Goal: Information Seeking & Learning: Understand process/instructions

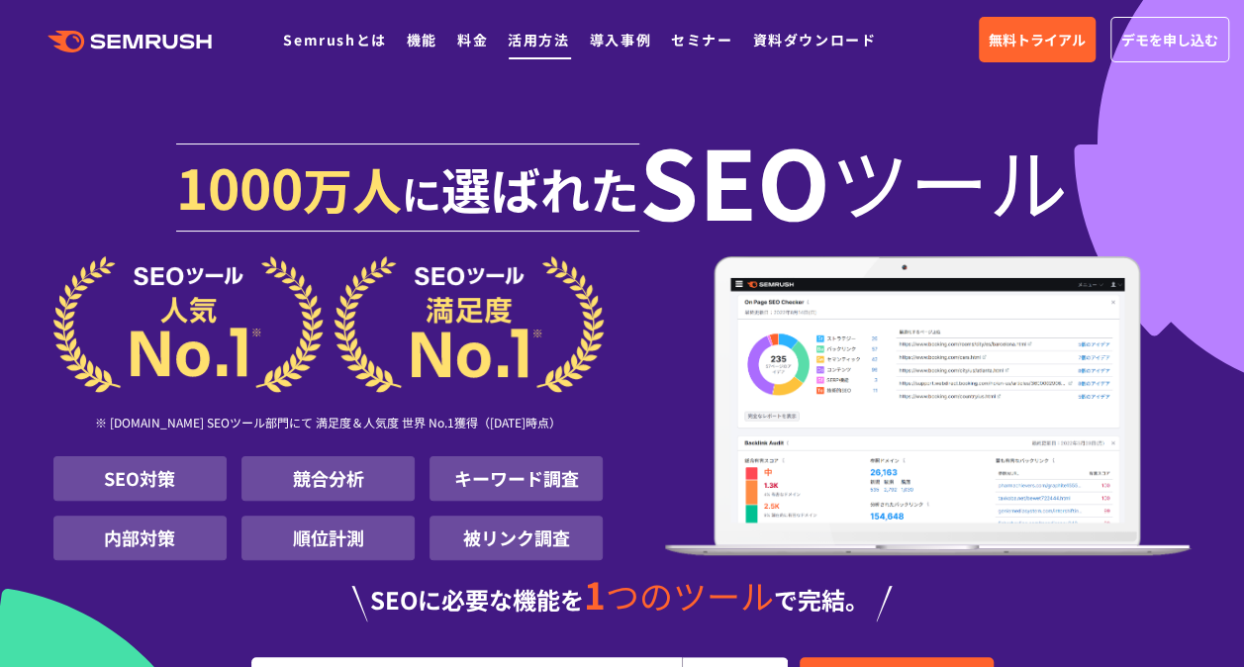
click at [542, 44] on link "活用方法" at bounding box center [538, 40] width 61 height 20
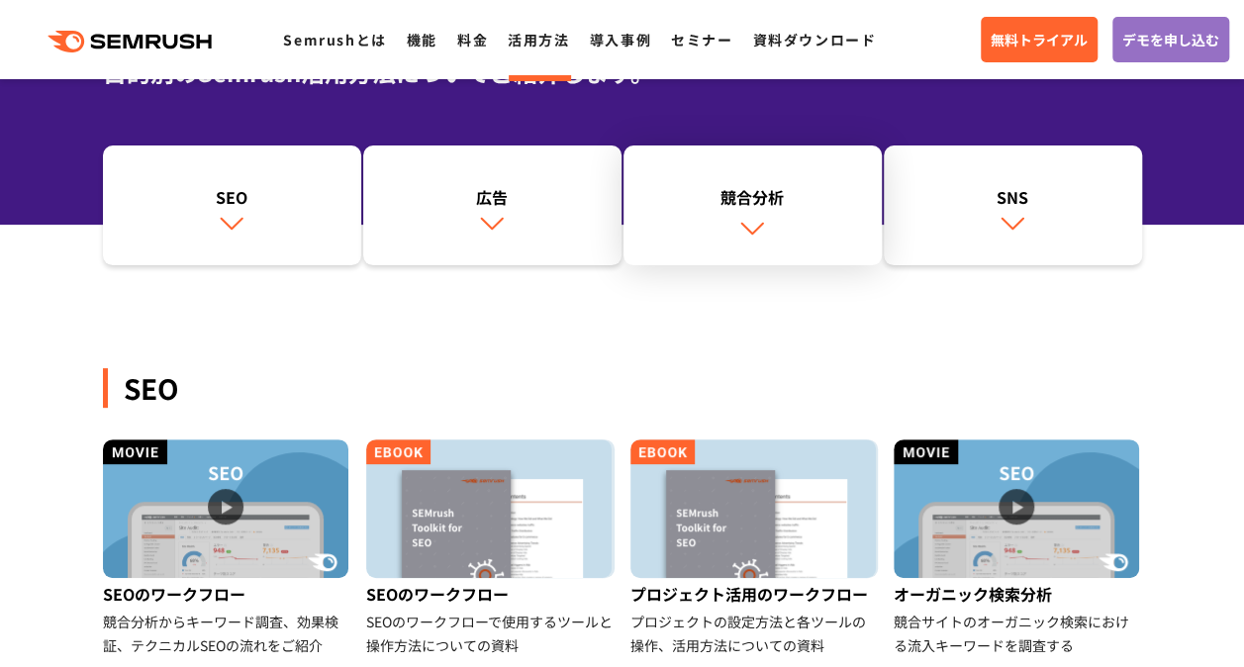
click at [760, 221] on img at bounding box center [752, 228] width 26 height 26
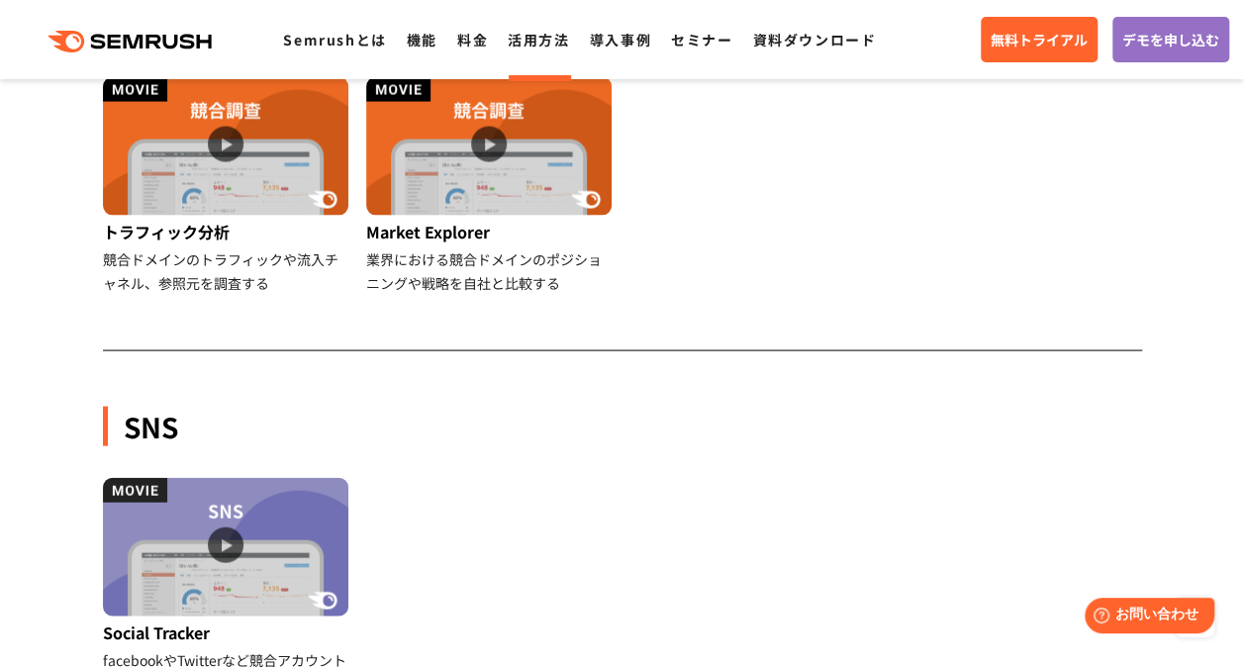
scroll to position [1953, 0]
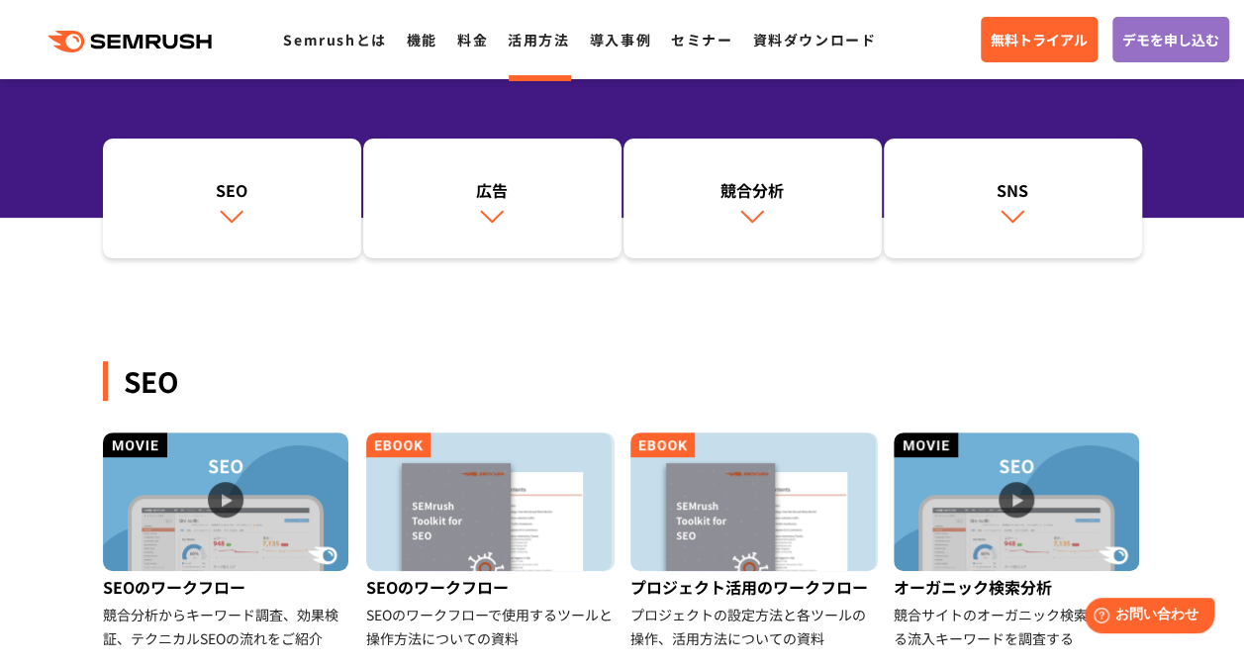
scroll to position [198, 0]
